Goal: Information Seeking & Learning: Learn about a topic

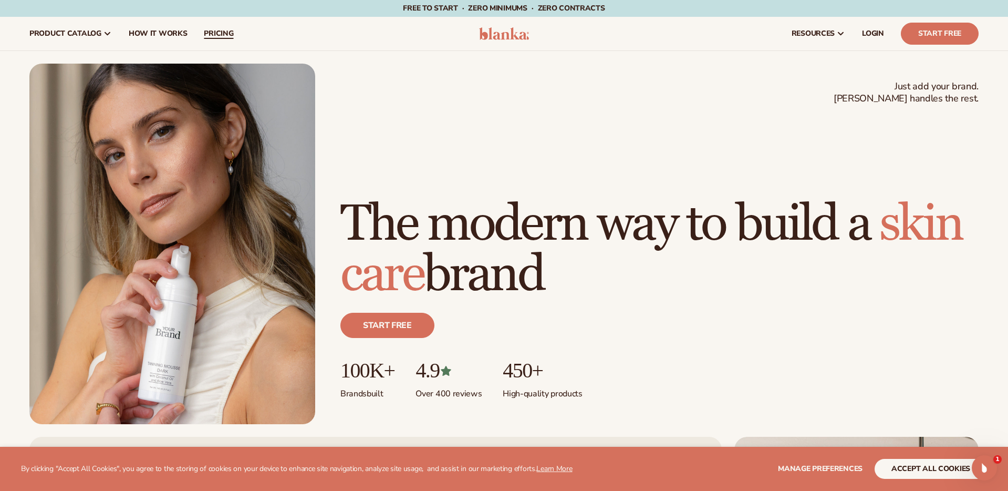
click at [220, 32] on span "pricing" at bounding box center [218, 33] width 29 height 8
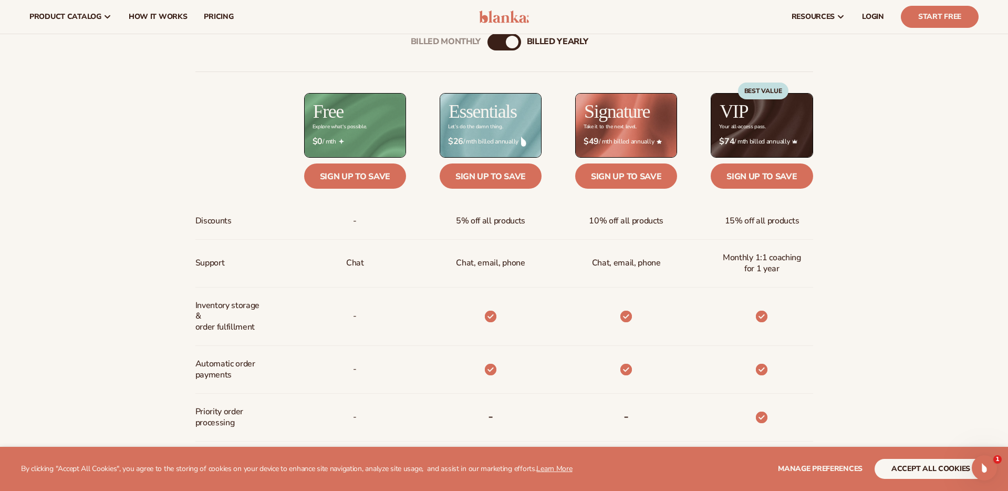
scroll to position [459, 0]
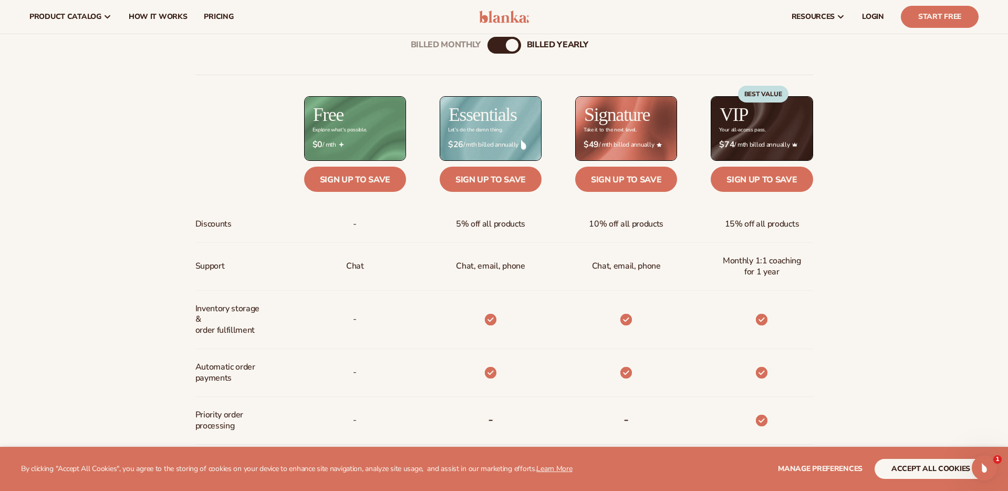
click at [486, 46] on div "Billed Monthly billed Yearly Billed Monthly billed Yearly Discounts Support Inv…" at bounding box center [504, 373] width 677 height 707
click at [490, 45] on div "Billed Monthly" at bounding box center [494, 45] width 13 height 13
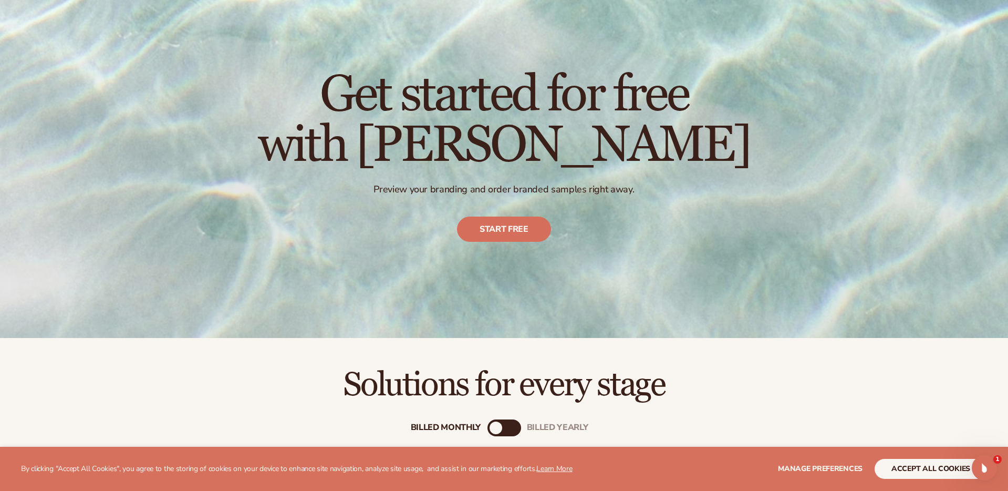
scroll to position [0, 0]
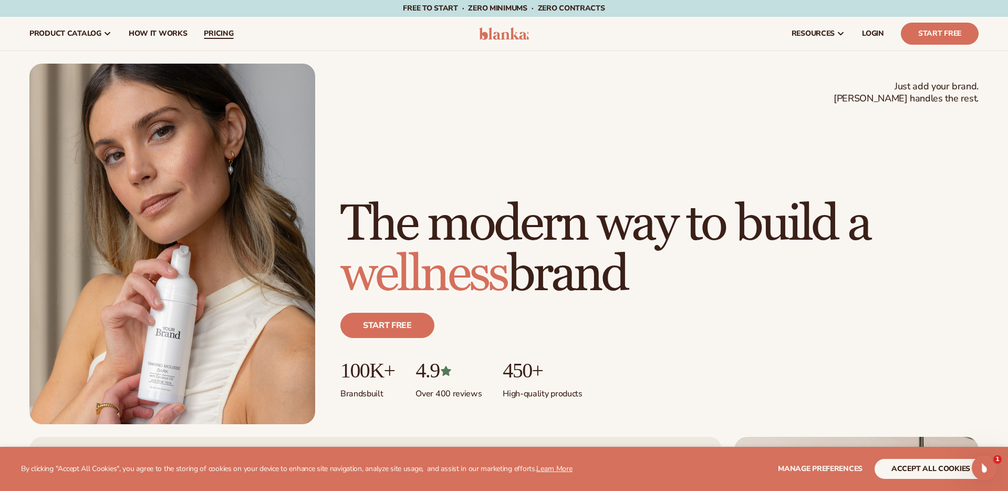
click at [230, 34] on span "pricing" at bounding box center [218, 33] width 29 height 8
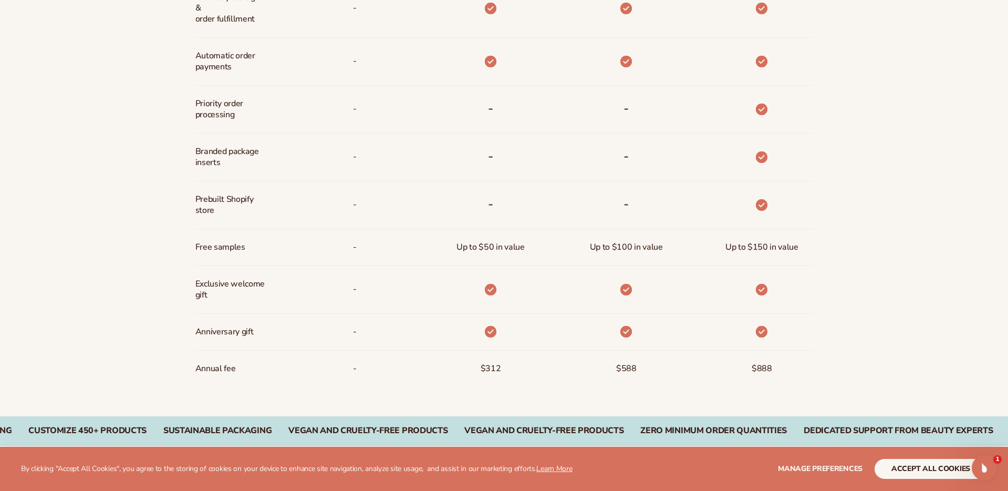
scroll to position [771, 0]
drag, startPoint x: 750, startPoint y: 367, endPoint x: 782, endPoint y: 369, distance: 32.6
click at [782, 369] on div "$888" at bounding box center [745, 368] width 136 height 36
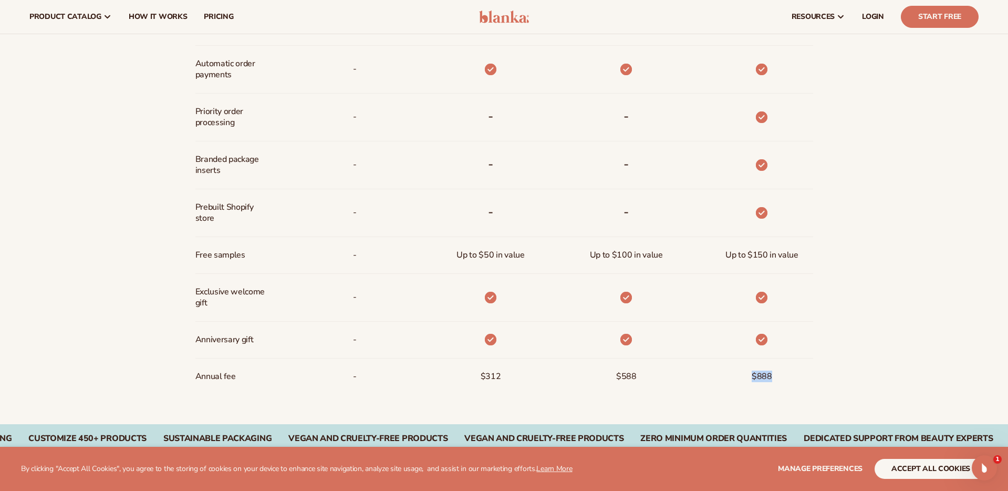
scroll to position [761, 0]
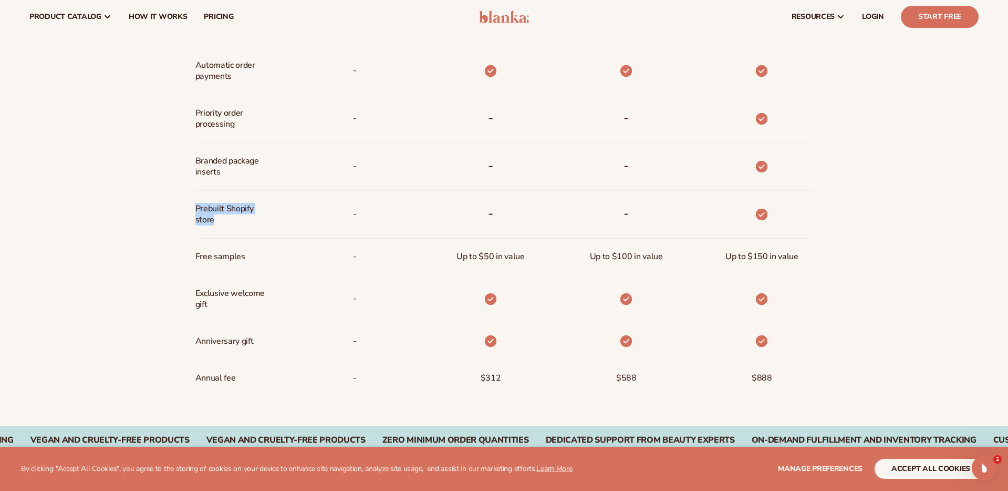
drag, startPoint x: 191, startPoint y: 215, endPoint x: 184, endPoint y: 203, distance: 14.6
click at [184, 203] on div "Billed Monthly billed Yearly Billed Monthly billed Yearly Discounts Support Inv…" at bounding box center [504, 71] width 677 height 707
click at [906, 250] on div "Billed Monthly billed Yearly Billed Monthly billed Yearly Discounts Support Inv…" at bounding box center [504, 71] width 1008 height 707
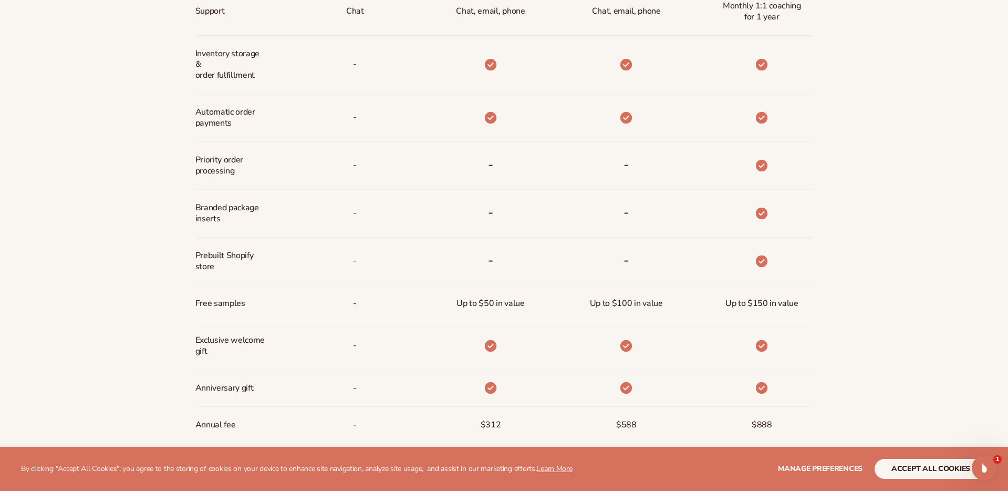
scroll to position [826, 0]
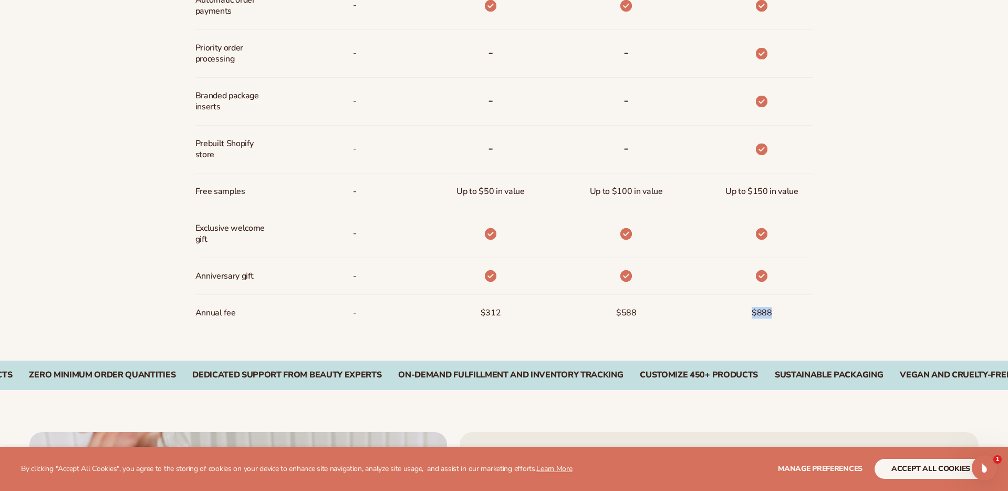
drag, startPoint x: 751, startPoint y: 313, endPoint x: 780, endPoint y: 311, distance: 29.0
click at [780, 311] on div "$888" at bounding box center [745, 313] width 136 height 36
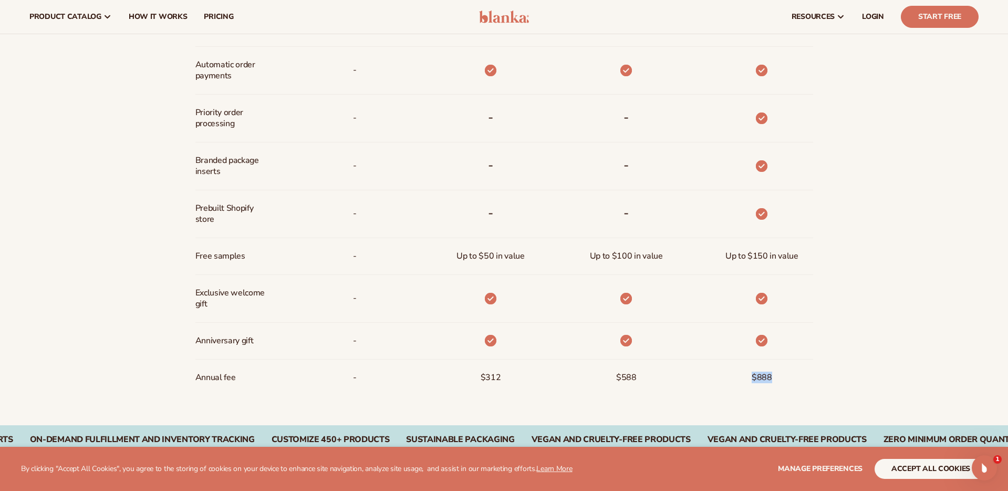
scroll to position [757, 0]
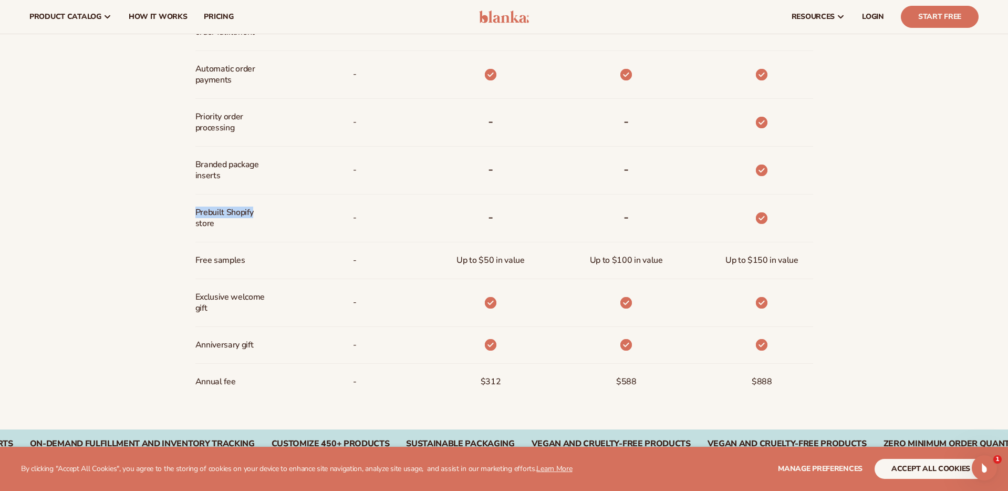
drag, startPoint x: 189, startPoint y: 210, endPoint x: 266, endPoint y: 217, distance: 77.5
click at [266, 217] on div "Billed Monthly billed Yearly Billed Monthly billed Yearly Discounts Support Inv…" at bounding box center [504, 75] width 677 height 707
click at [839, 270] on div "Billed Monthly billed Yearly Billed Monthly billed Yearly Discounts Support Inv…" at bounding box center [504, 75] width 677 height 707
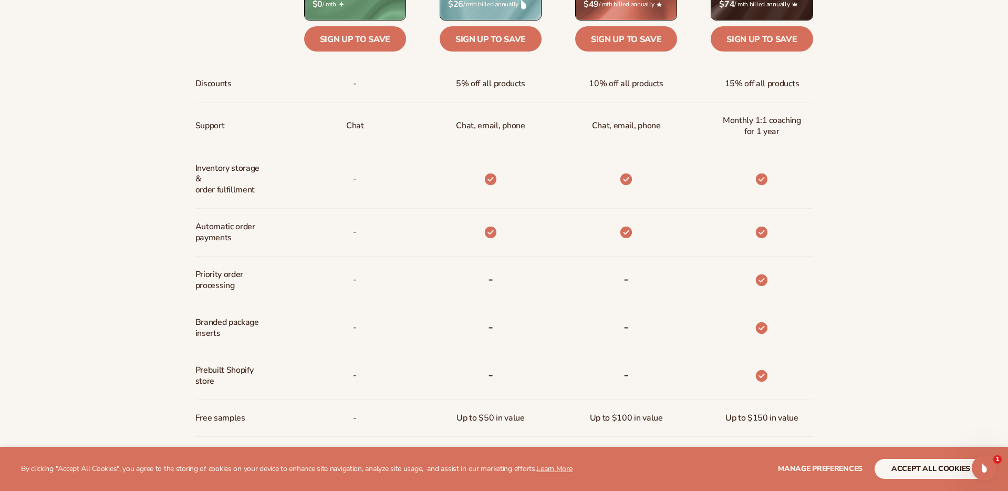
scroll to position [600, 0]
drag, startPoint x: 197, startPoint y: 188, endPoint x: 263, endPoint y: 195, distance: 66.2
click at [263, 195] on span "Inventory storage &   order fulfillment" at bounding box center [230, 178] width 70 height 41
drag, startPoint x: 231, startPoint y: 167, endPoint x: 265, endPoint y: 169, distance: 34.2
click at [265, 169] on div "Inventory storage &   order fulfillment" at bounding box center [232, 179] width 75 height 58
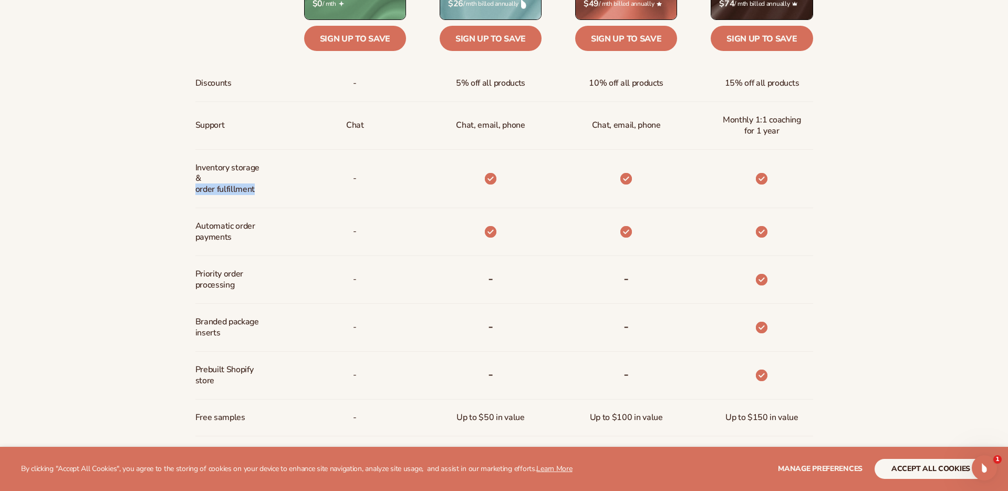
drag, startPoint x: 204, startPoint y: 190, endPoint x: 259, endPoint y: 194, distance: 54.9
click at [257, 194] on div "Billed Monthly billed Yearly Billed Monthly billed Yearly Discounts Support Inv…" at bounding box center [504, 232] width 677 height 707
click at [832, 260] on div "Billed Monthly billed Yearly Billed Monthly billed Yearly Discounts Support Inv…" at bounding box center [504, 232] width 677 height 707
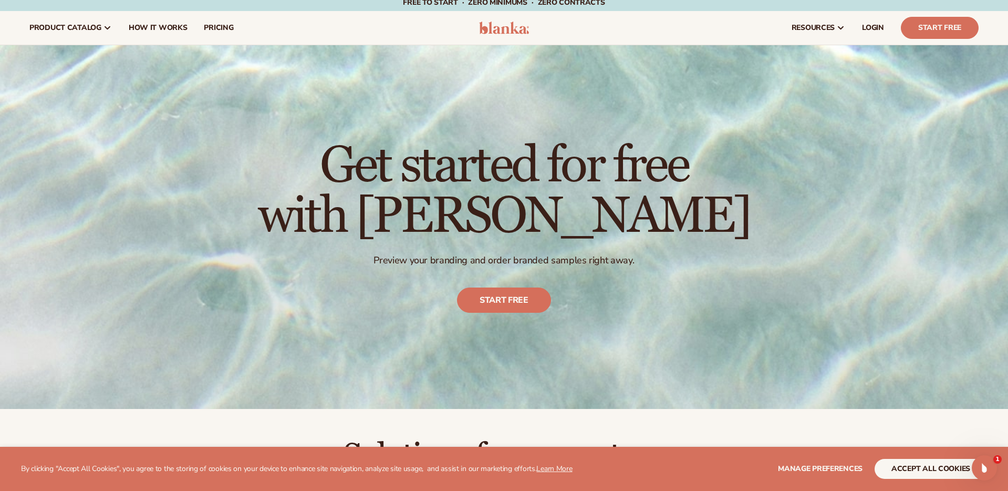
scroll to position [0, 0]
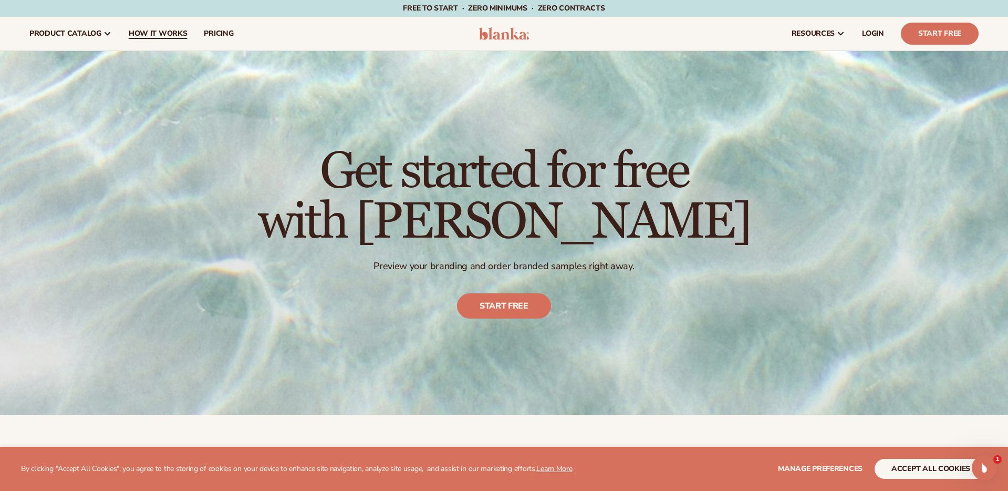
click at [152, 34] on span "How It Works" at bounding box center [158, 33] width 59 height 8
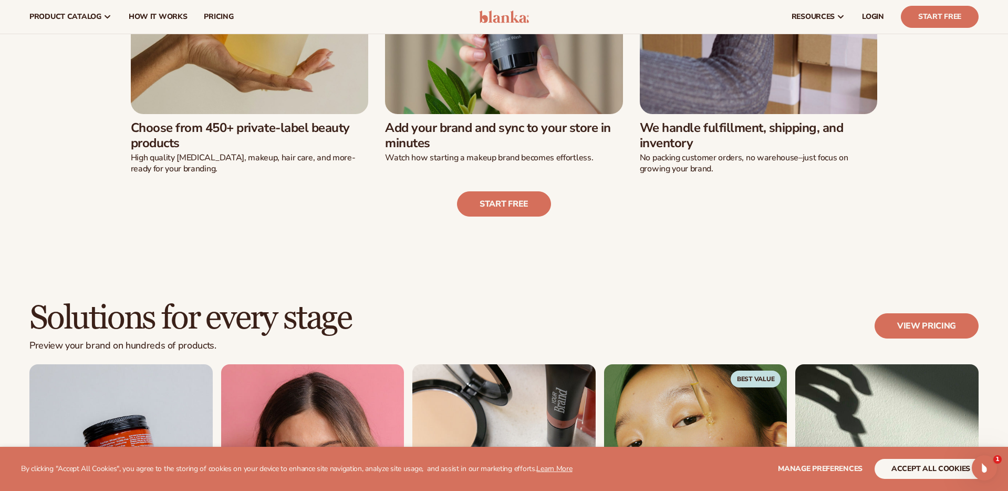
scroll to position [394, 0]
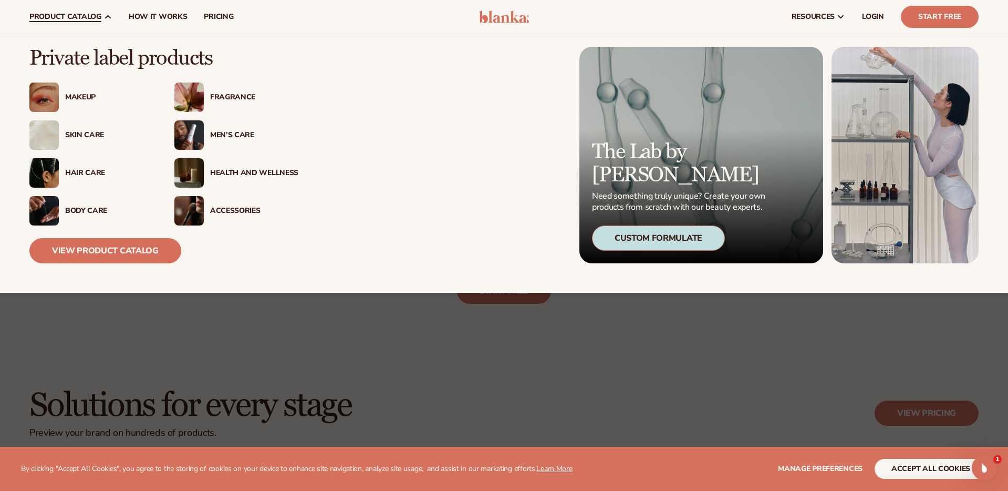
click at [78, 98] on div "Makeup" at bounding box center [109, 97] width 88 height 9
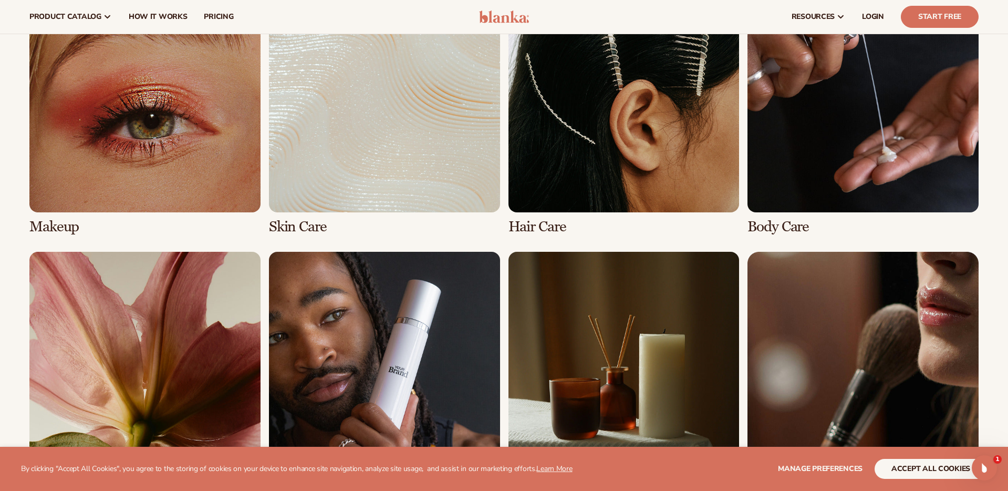
scroll to position [808, 0]
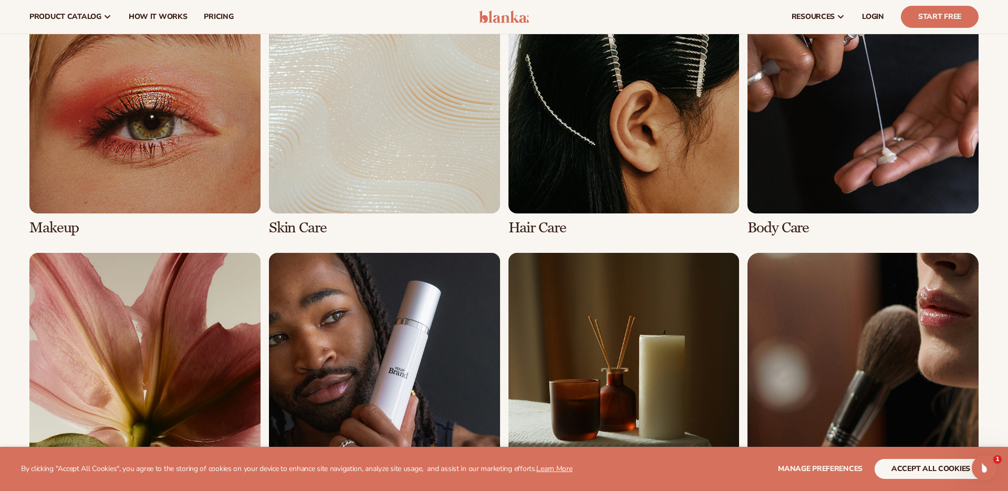
click at [80, 102] on link "1 / 8" at bounding box center [144, 110] width 231 height 254
click at [54, 224] on link "1 / 8" at bounding box center [144, 110] width 231 height 254
click at [91, 188] on link "1 / 8" at bounding box center [144, 110] width 231 height 254
click at [106, 195] on link "1 / 8" at bounding box center [144, 110] width 231 height 254
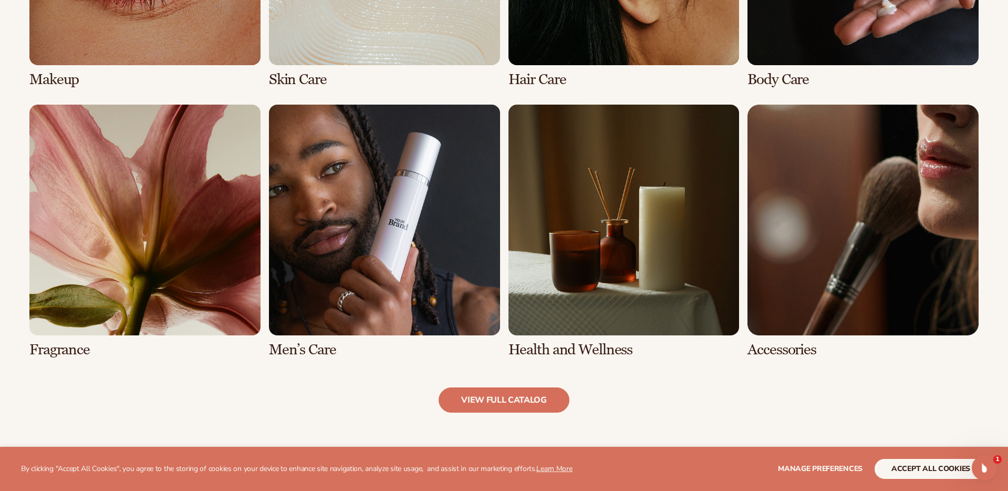
scroll to position [980, 0]
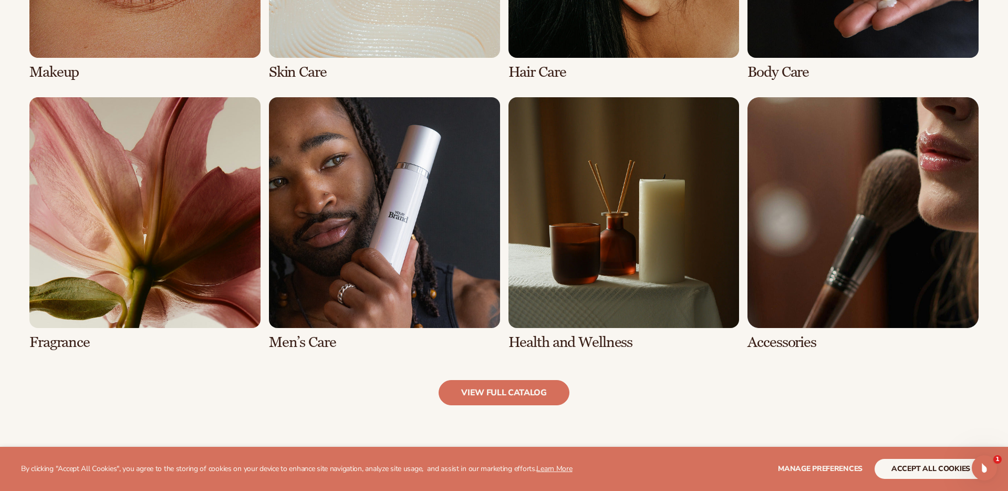
click at [812, 264] on link "8 / 8" at bounding box center [863, 224] width 231 height 254
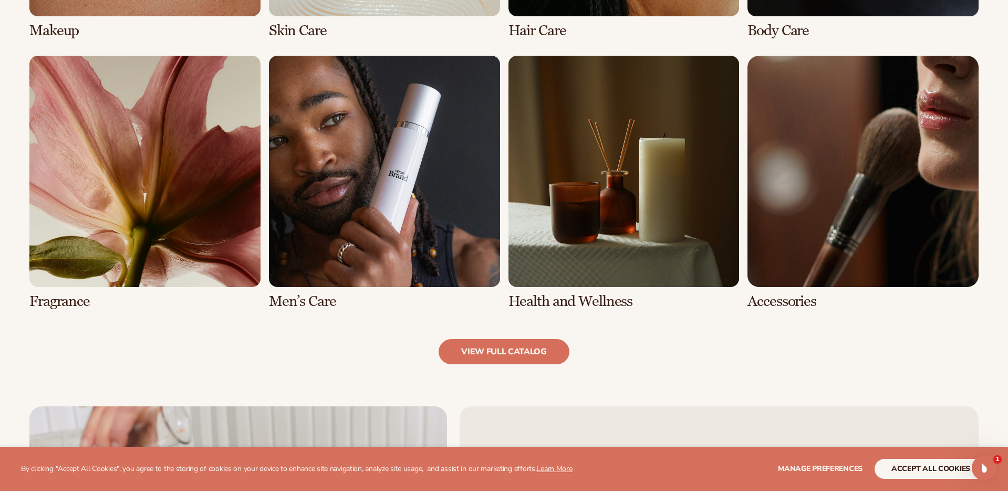
scroll to position [1027, 0]
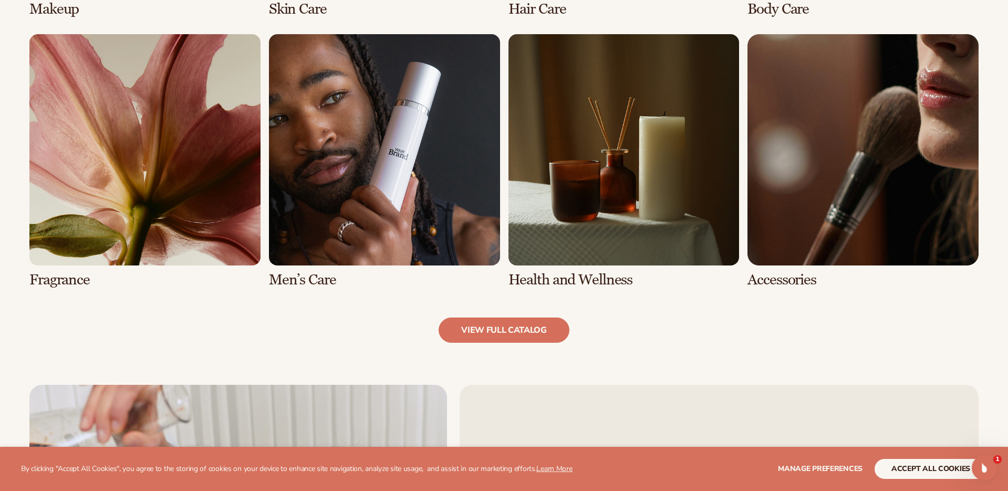
click at [777, 281] on link "8 / 8" at bounding box center [863, 161] width 231 height 254
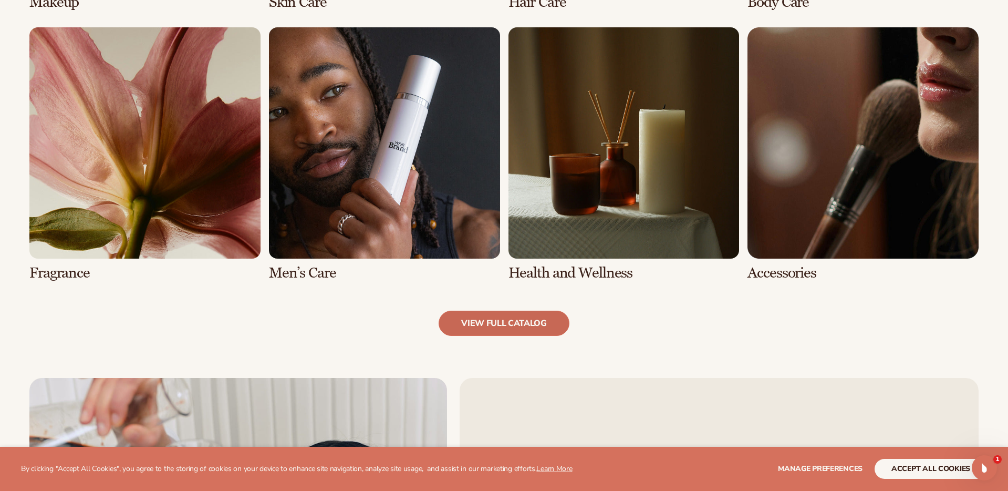
click at [507, 326] on link "view full catalog" at bounding box center [504, 323] width 131 height 25
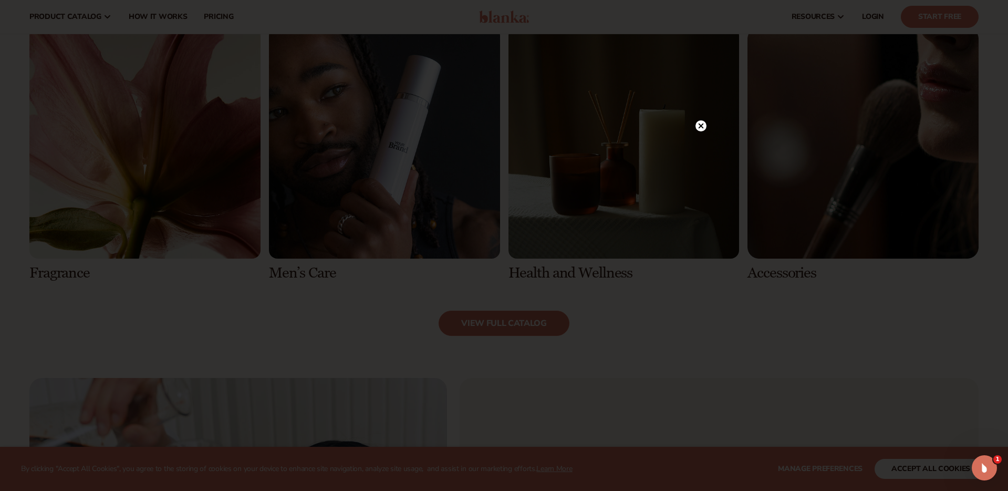
scroll to position [1033, 0]
drag, startPoint x: 698, startPoint y: 126, endPoint x: 703, endPoint y: 165, distance: 39.7
click at [698, 126] on circle at bounding box center [695, 125] width 11 height 11
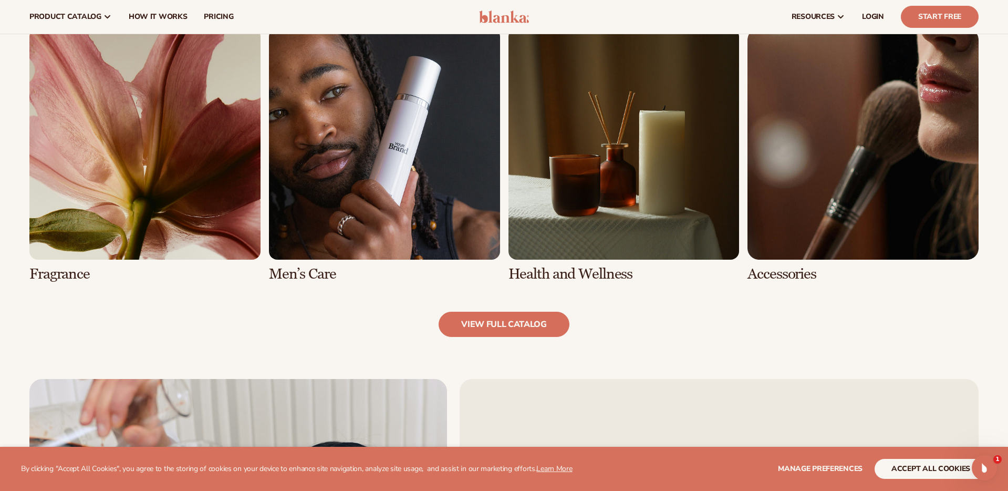
click at [786, 274] on link "8 / 8" at bounding box center [863, 155] width 231 height 254
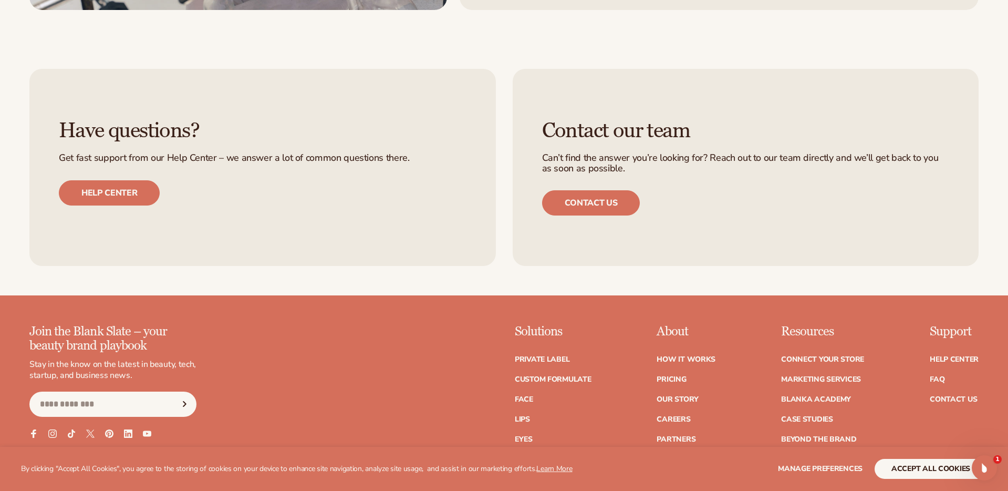
scroll to position [2073, 0]
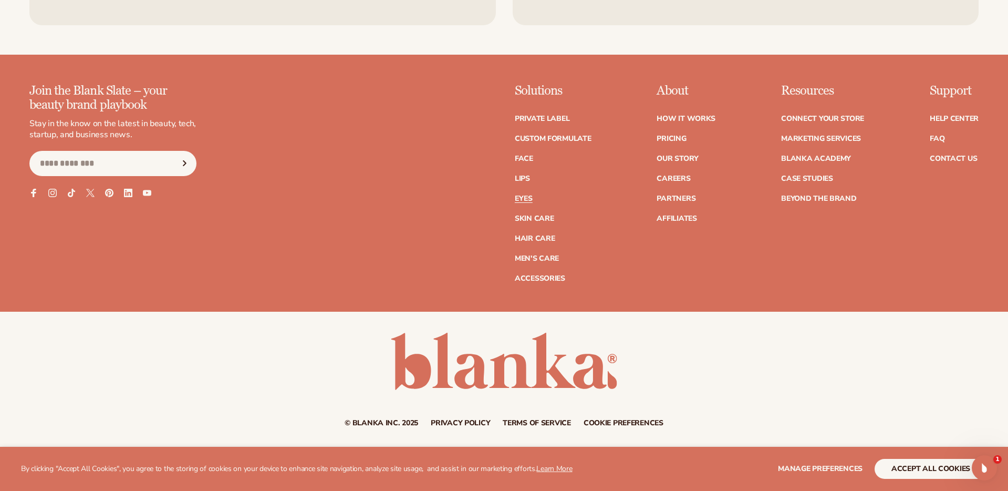
click at [527, 201] on link "Eyes" at bounding box center [524, 198] width 18 height 7
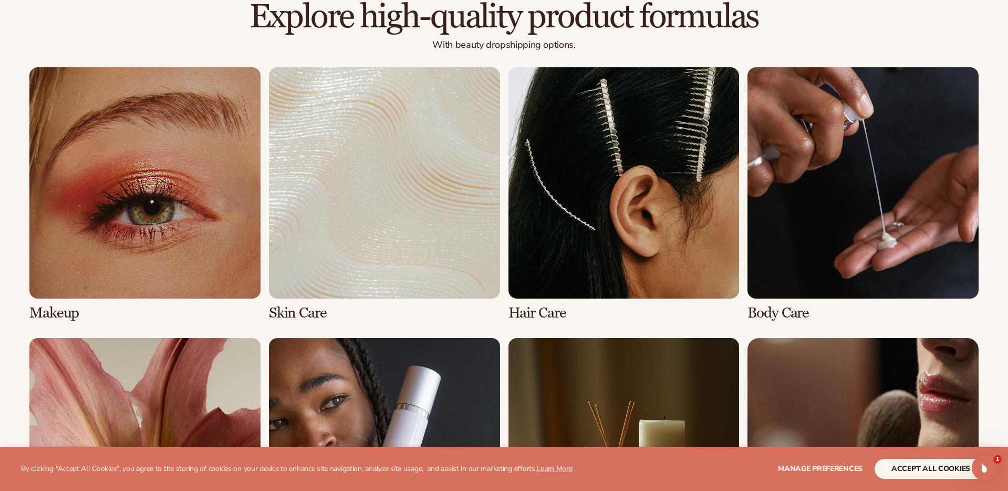
scroll to position [739, 0]
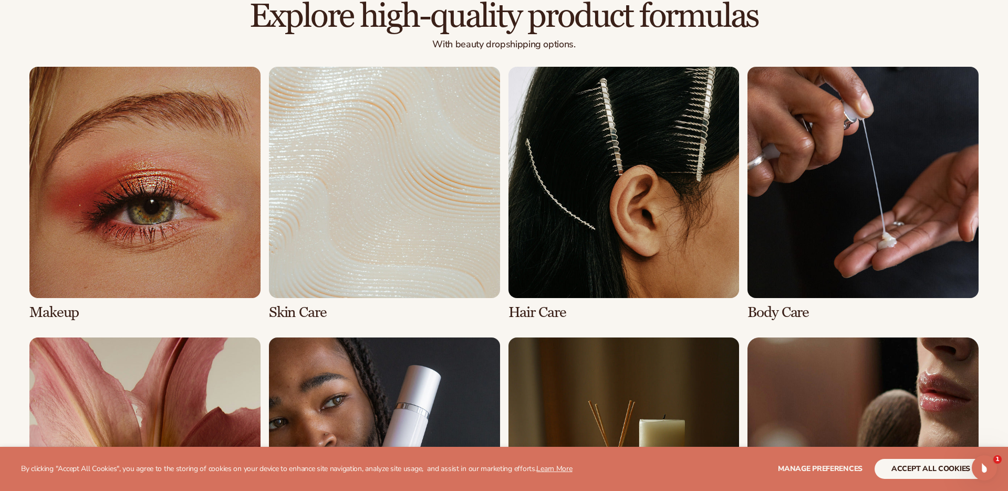
click at [185, 260] on link "1 / 8" at bounding box center [144, 194] width 231 height 254
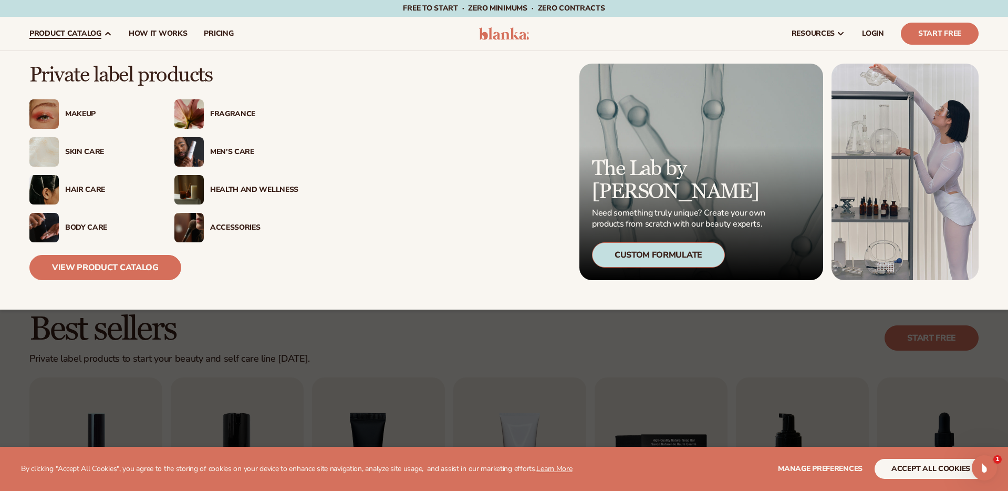
scroll to position [1, 0]
click at [196, 111] on img at bounding box center [188, 113] width 29 height 29
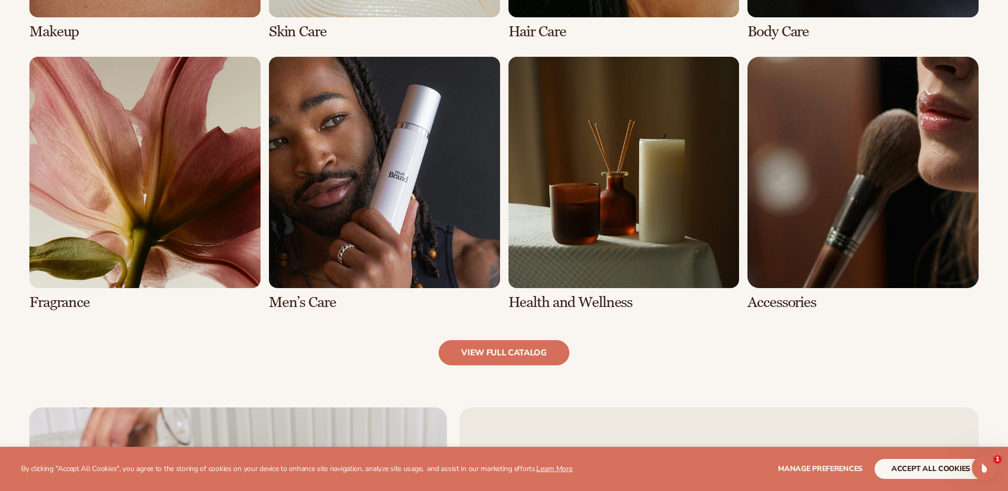
scroll to position [1007, 0]
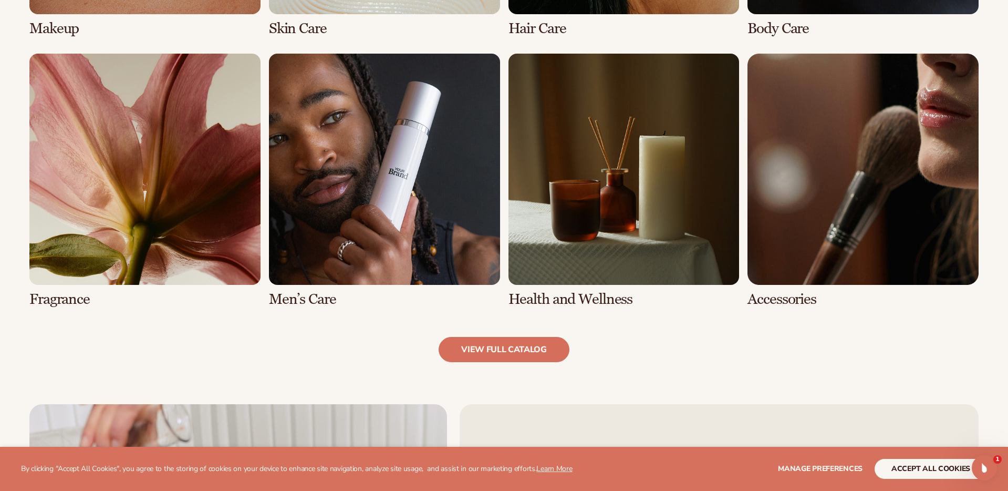
click at [168, 193] on link "5 / 8" at bounding box center [144, 181] width 231 height 254
click at [139, 193] on link "5 / 8" at bounding box center [144, 181] width 231 height 254
click at [60, 299] on link "5 / 8" at bounding box center [144, 181] width 231 height 254
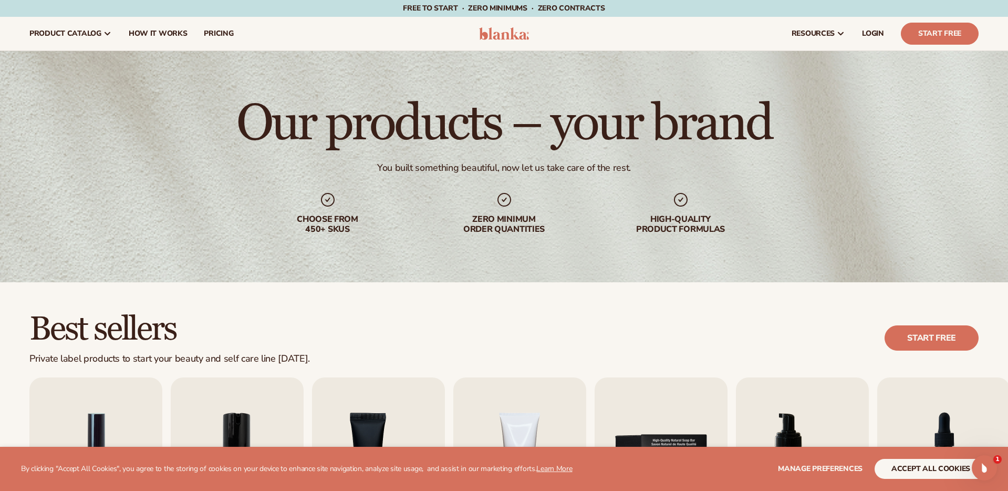
scroll to position [2, 0]
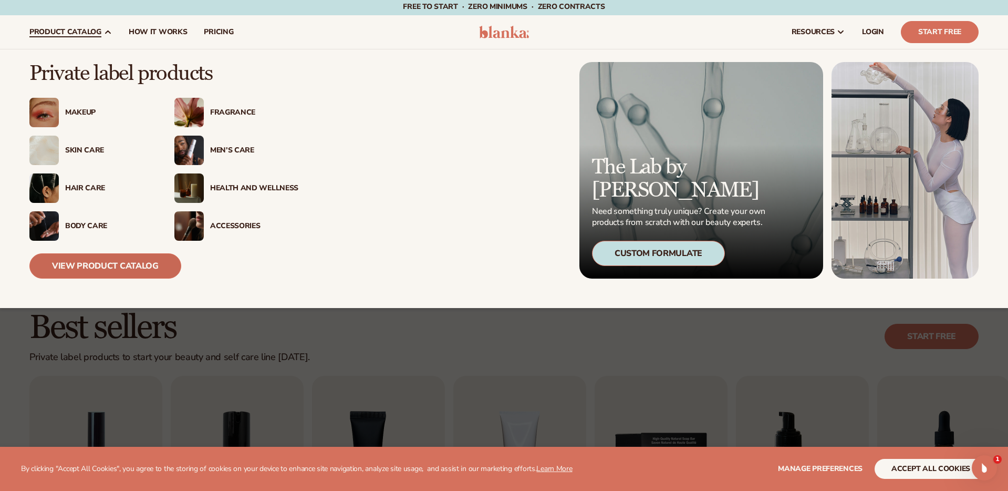
click at [78, 263] on link "View Product Catalog" at bounding box center [105, 265] width 152 height 25
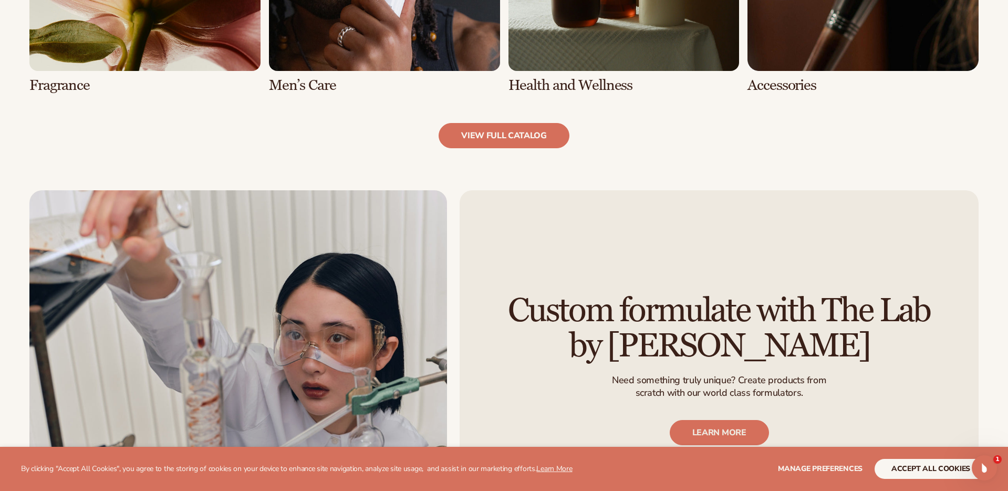
scroll to position [1277, 0]
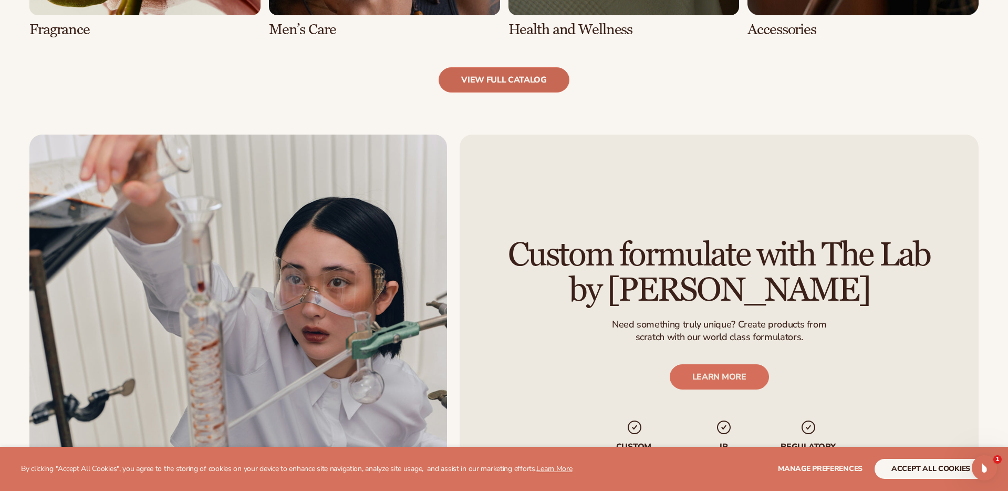
click at [490, 80] on link "view full catalog" at bounding box center [504, 79] width 131 height 25
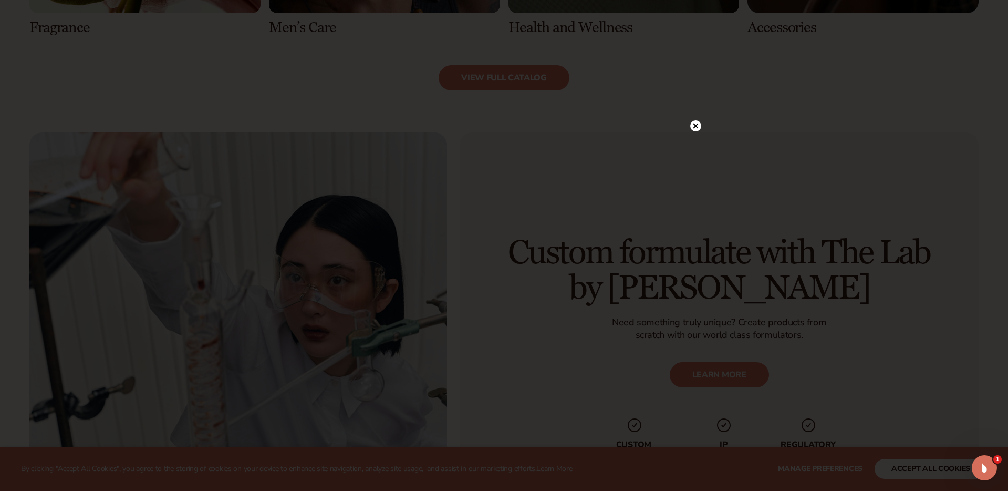
scroll to position [1282, 0]
